Goal: Download file/media

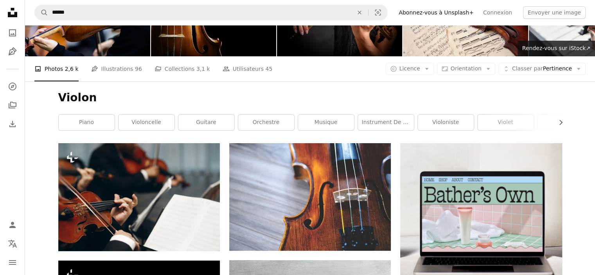
scroll to position [78, 0]
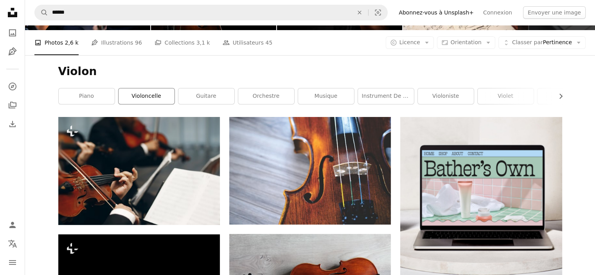
click at [153, 97] on link "violoncelle" at bounding box center [146, 96] width 56 height 16
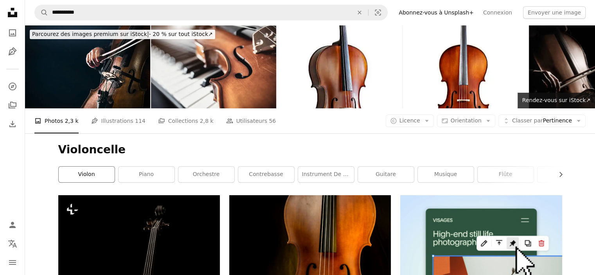
click at [87, 175] on link "violon" at bounding box center [87, 175] width 56 height 16
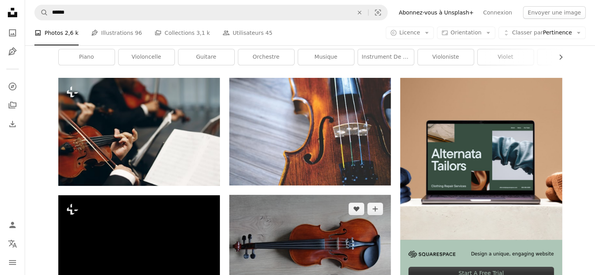
scroll to position [196, 0]
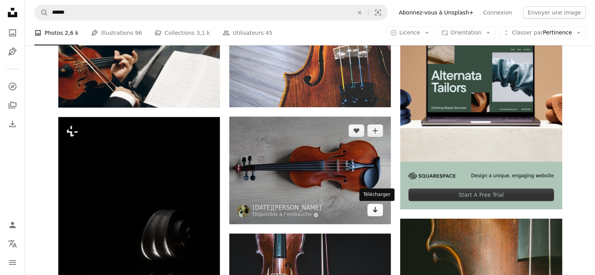
click at [375, 209] on icon "Arrow pointing down" at bounding box center [375, 209] width 6 height 9
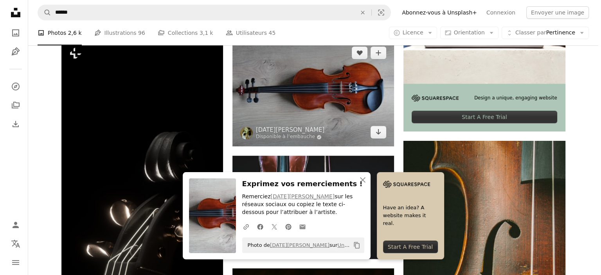
scroll to position [235, 0]
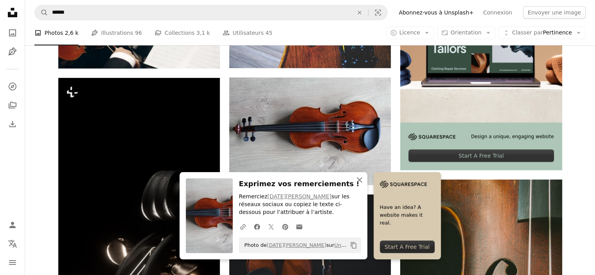
click at [359, 178] on icon "An X shape" at bounding box center [359, 179] width 9 height 9
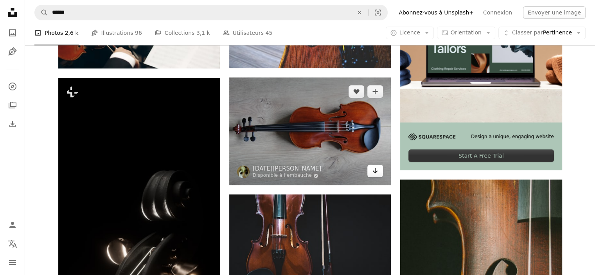
click at [376, 169] on icon "Arrow pointing down" at bounding box center [375, 170] width 6 height 9
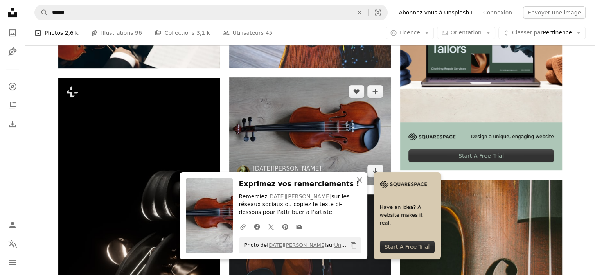
click at [330, 162] on img at bounding box center [310, 131] width 162 height 108
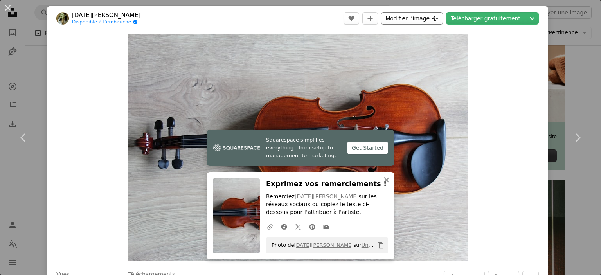
click at [414, 20] on button "Modifier l’image Plus sign for Unsplash+" at bounding box center [412, 18] width 62 height 13
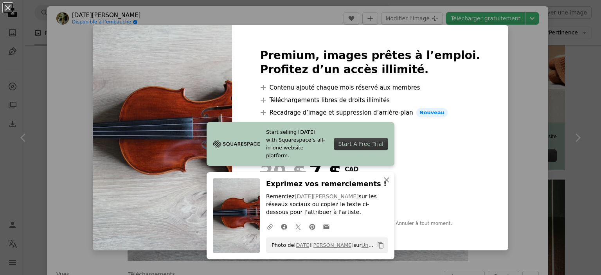
click at [249, 147] on img at bounding box center [236, 144] width 47 height 12
click at [316, 197] on link "[DATE][PERSON_NAME]" at bounding box center [326, 196] width 64 height 6
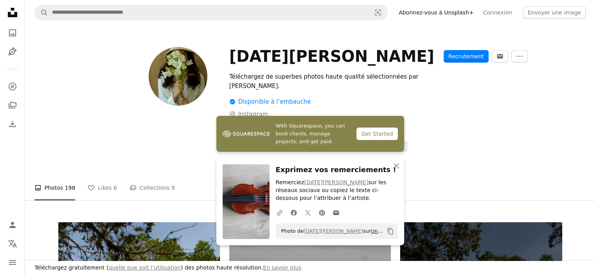
click at [371, 231] on link "Unsplash" at bounding box center [382, 231] width 23 height 6
